Goal: Answer question/provide support

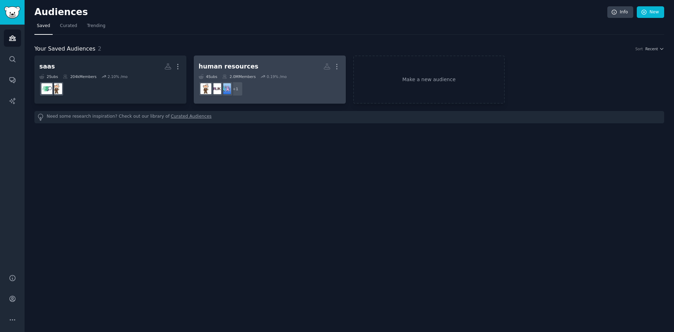
click at [265, 62] on h2 "human resources More" at bounding box center [270, 66] width 142 height 12
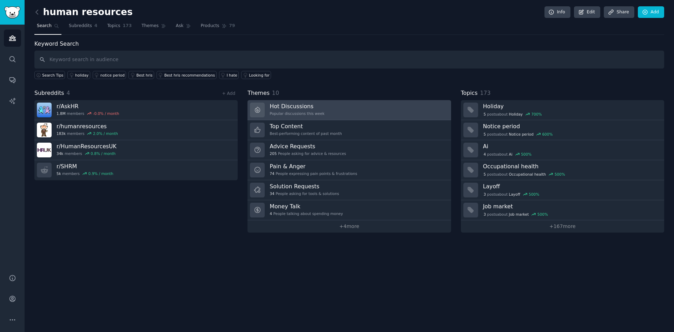
click at [344, 104] on link "Hot Discussions Popular discussions this week" at bounding box center [348, 110] width 203 height 20
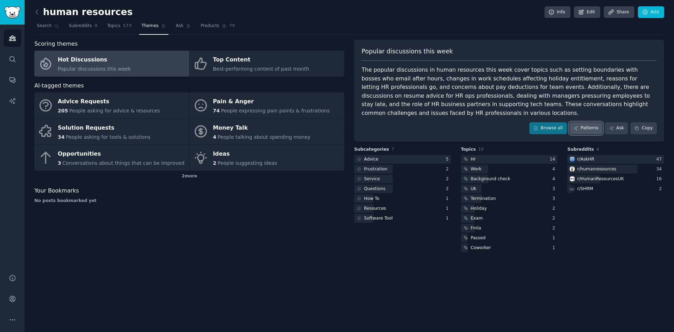
click at [583, 126] on link "Patterns" at bounding box center [585, 128] width 33 height 12
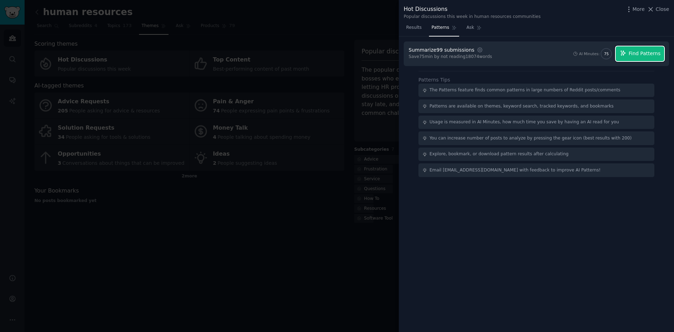
click at [642, 53] on span "Find Patterns" at bounding box center [644, 53] width 32 height 7
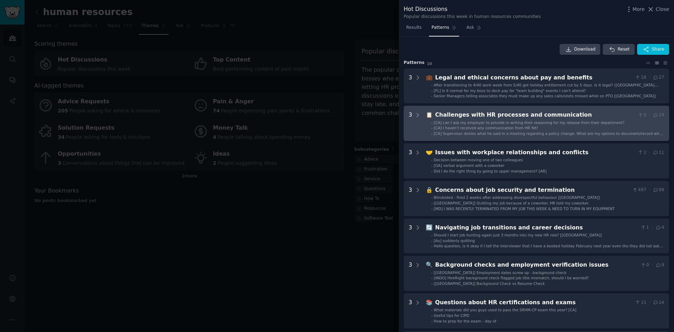
click at [547, 116] on div "Challenges with HR processes and communication" at bounding box center [535, 115] width 200 height 9
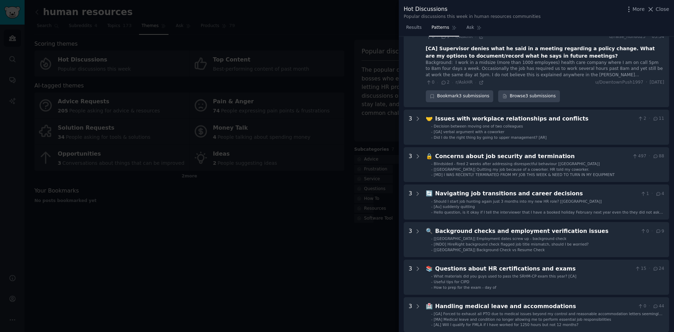
scroll to position [256, 0]
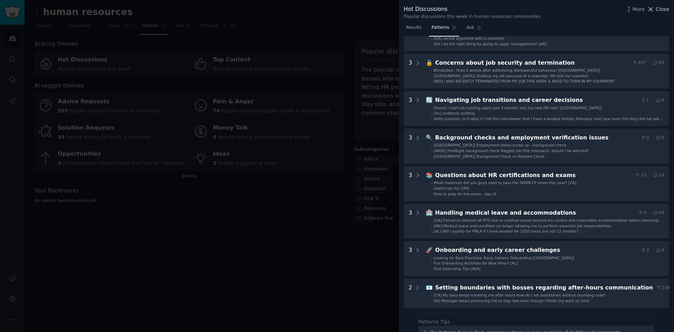
click at [659, 9] on span "Close" at bounding box center [661, 9] width 13 height 7
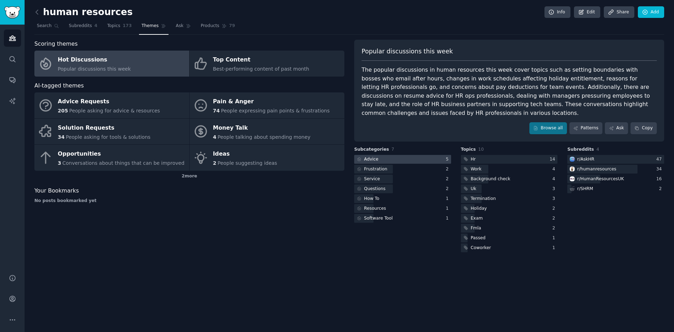
click at [412, 156] on div at bounding box center [402, 159] width 97 height 9
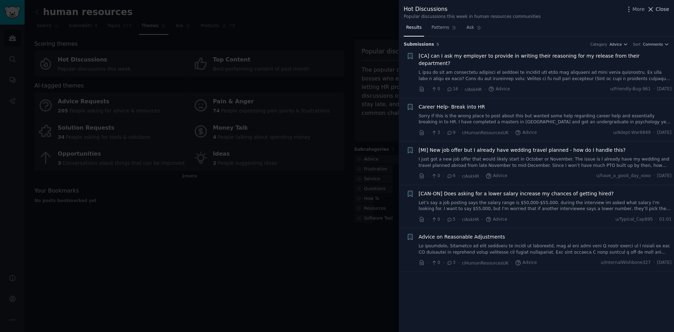
click at [662, 6] on span "Close" at bounding box center [661, 9] width 13 height 7
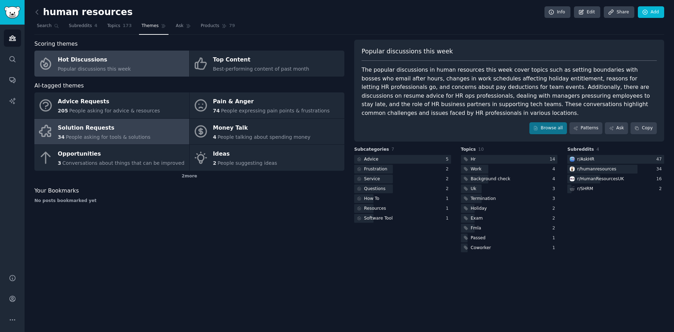
click at [148, 132] on link "Solution Requests 34 People asking for tools & solutions" at bounding box center [111, 132] width 155 height 26
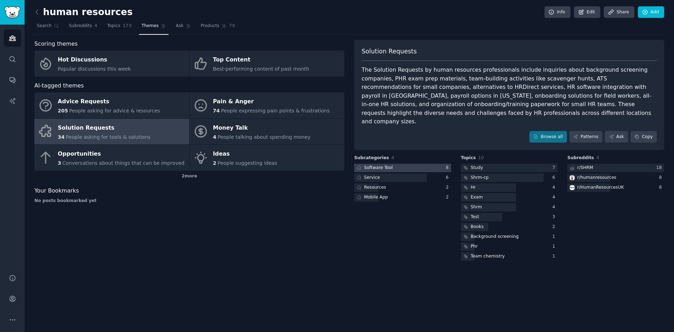
click at [432, 164] on div at bounding box center [402, 168] width 97 height 9
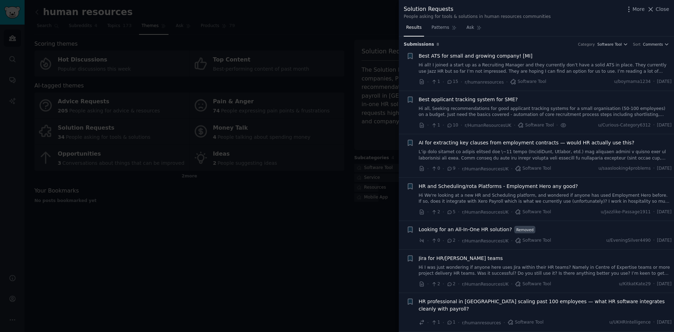
click at [507, 55] on span "Best ATS for small and growing company! [MI]" at bounding box center [476, 55] width 114 height 7
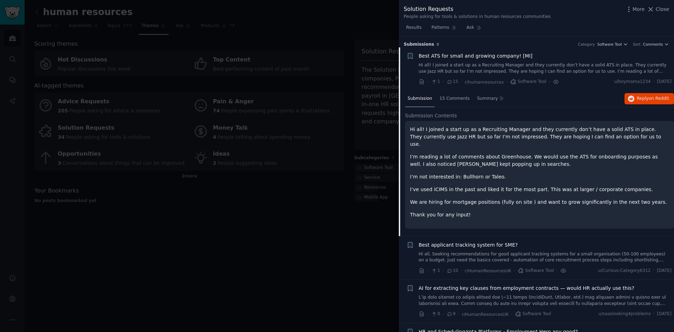
scroll to position [11, 0]
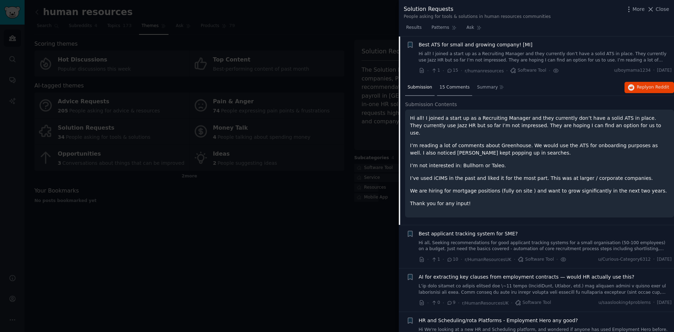
click at [439, 87] on span "15 Comments" at bounding box center [454, 87] width 30 height 6
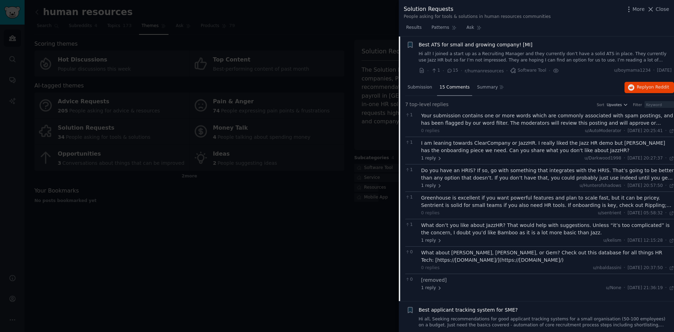
click at [546, 54] on link "Hi all! I joined a start up as a Recruiting Manager and they currently don’t ha…" at bounding box center [545, 57] width 253 height 12
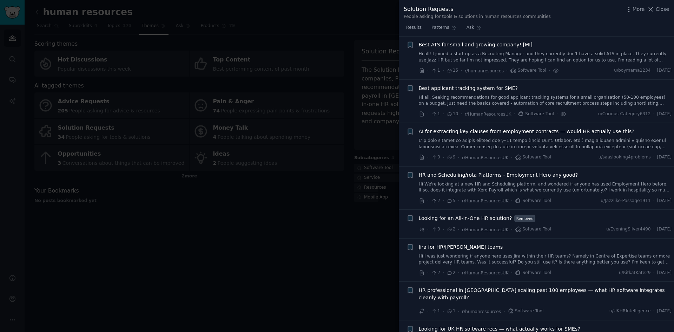
click at [547, 54] on link "Hi all! I joined a start up as a Recruiting Manager and they currently don’t ha…" at bounding box center [545, 57] width 253 height 12
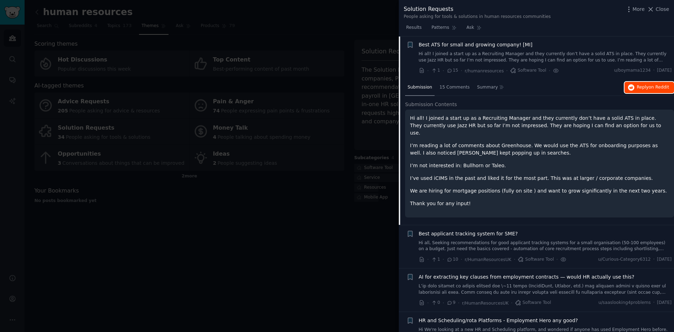
click at [654, 83] on button "Reply on Reddit" at bounding box center [648, 87] width 49 height 11
